Goal: Find contact information

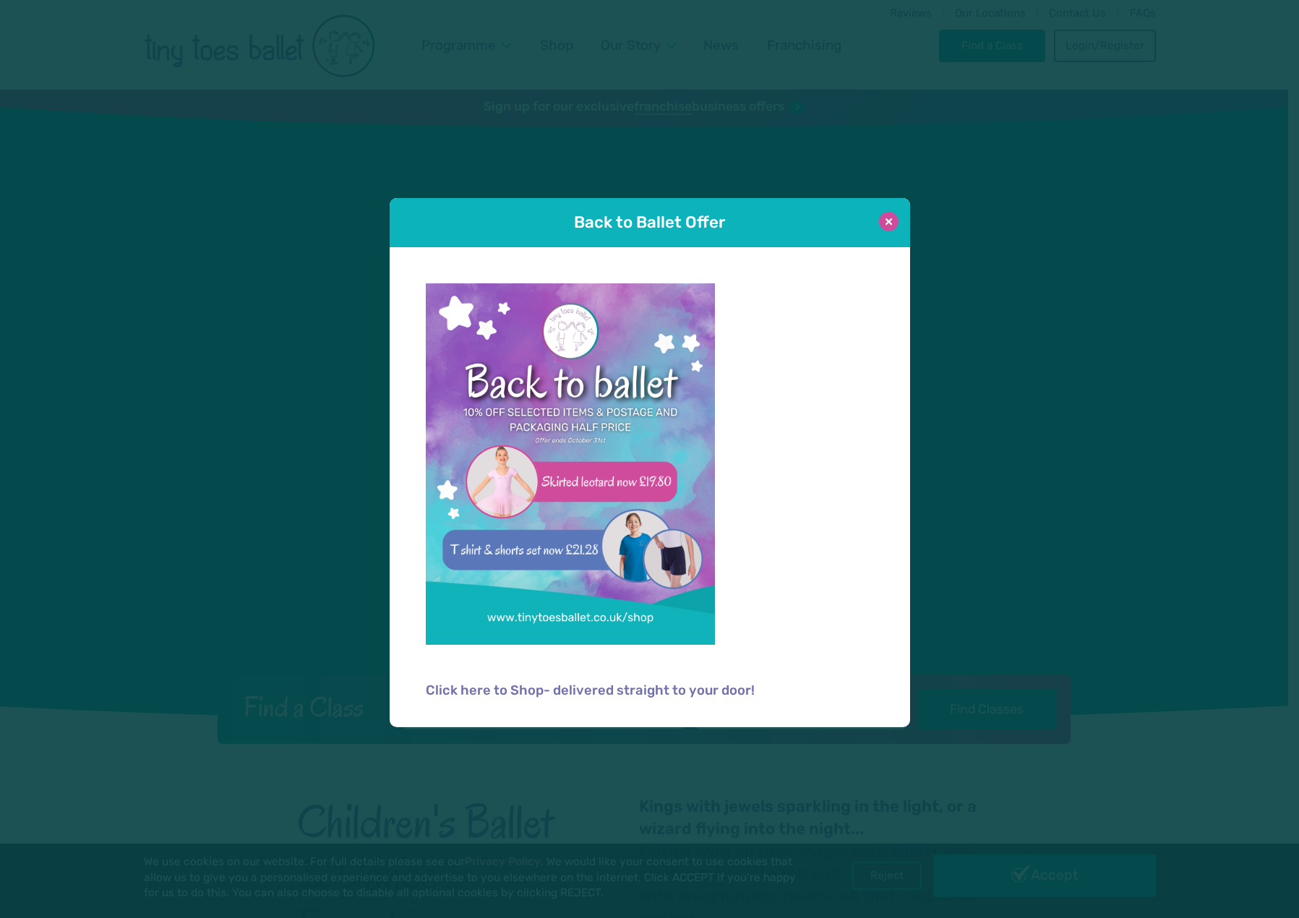
click at [890, 223] on button at bounding box center [889, 222] width 20 height 20
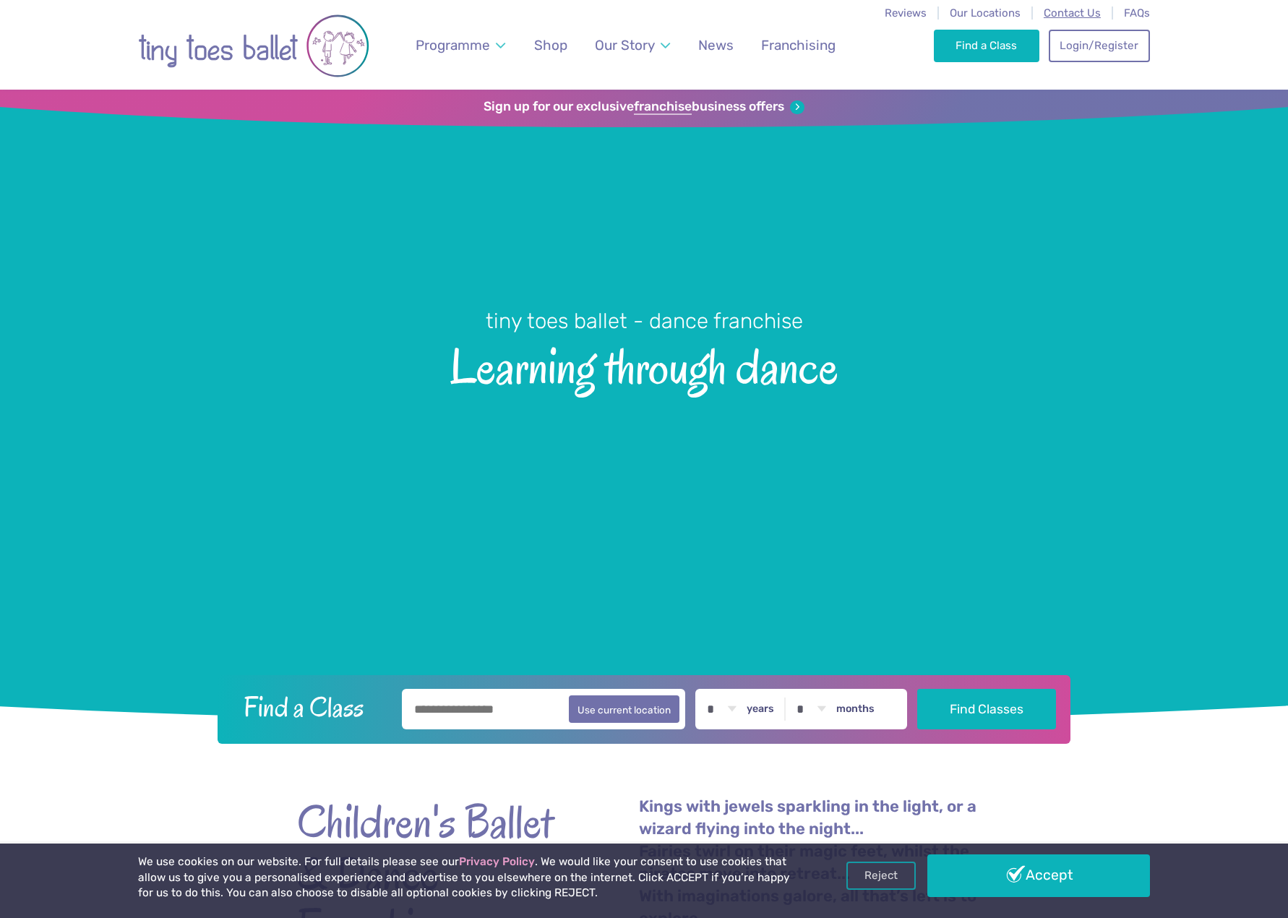
click at [1087, 7] on span "Contact Us" at bounding box center [1072, 13] width 57 height 13
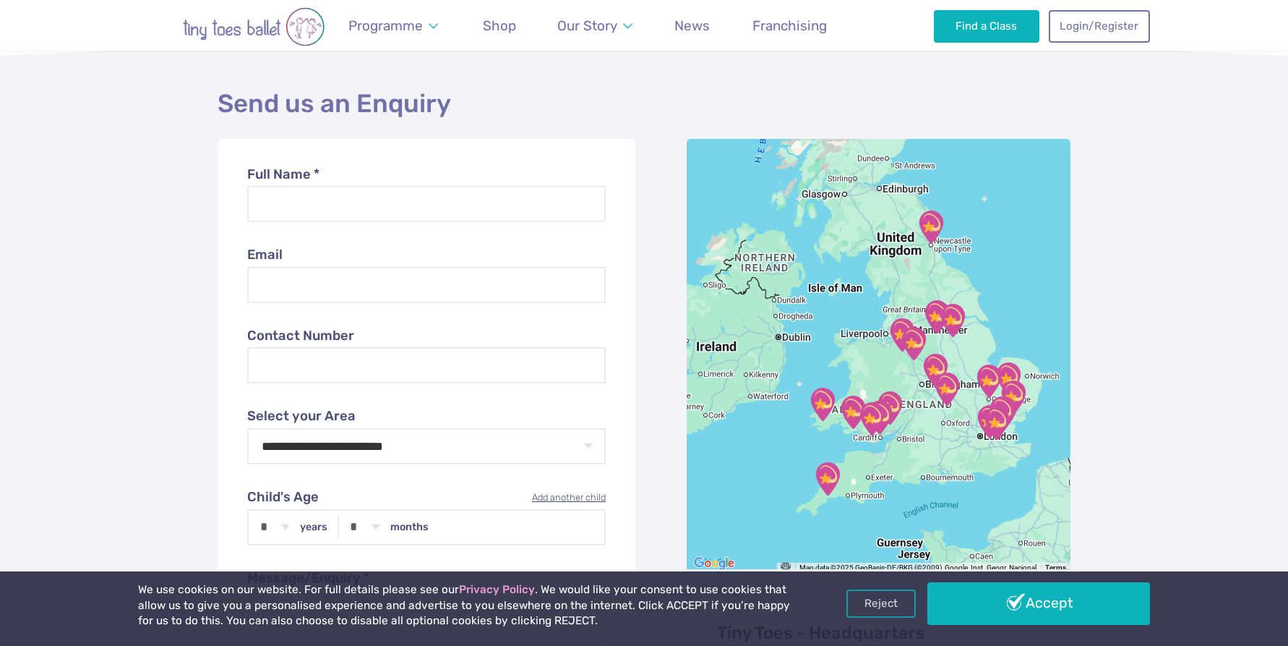
scroll to position [434, 0]
